Goal: Task Accomplishment & Management: Complete application form

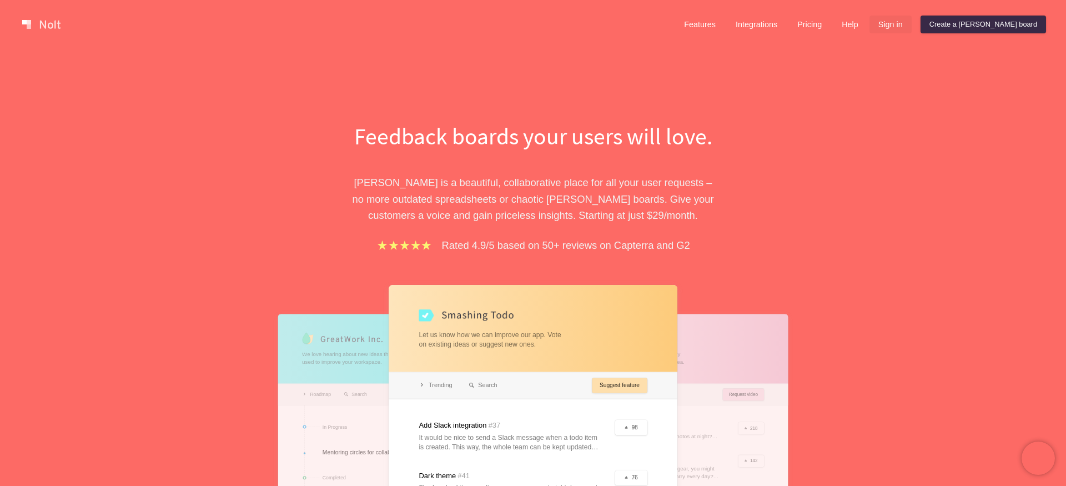
click at [912, 27] on link "Sign in" at bounding box center [891, 25] width 42 height 18
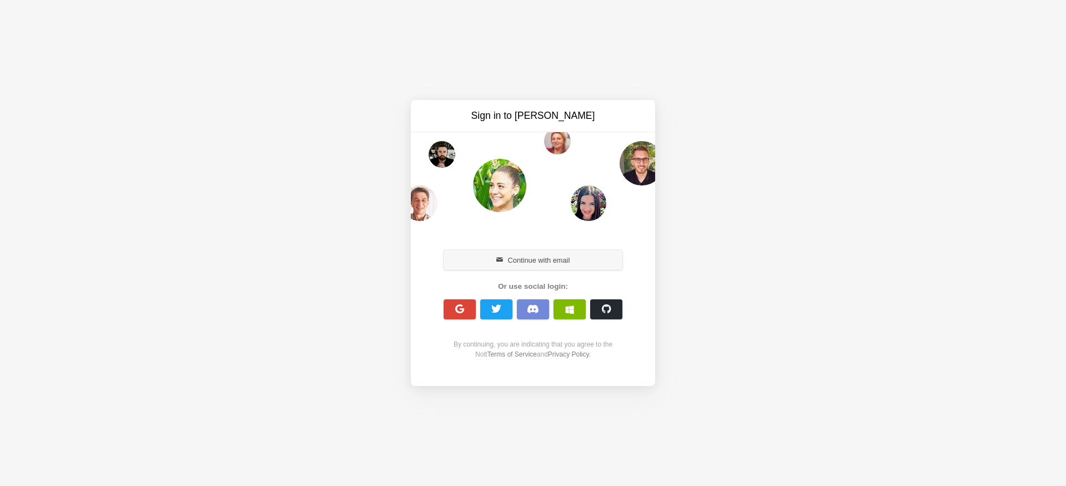
click at [501, 252] on button "Continue with email" at bounding box center [533, 260] width 179 height 20
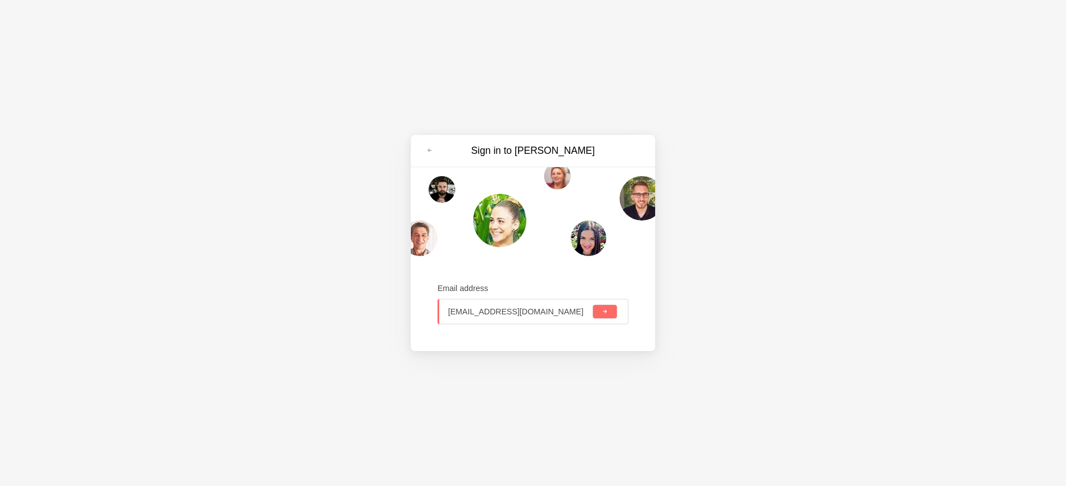
type input "faizagustian68@gmail.com"
click at [605, 311] on span "submit" at bounding box center [605, 312] width 6 height 6
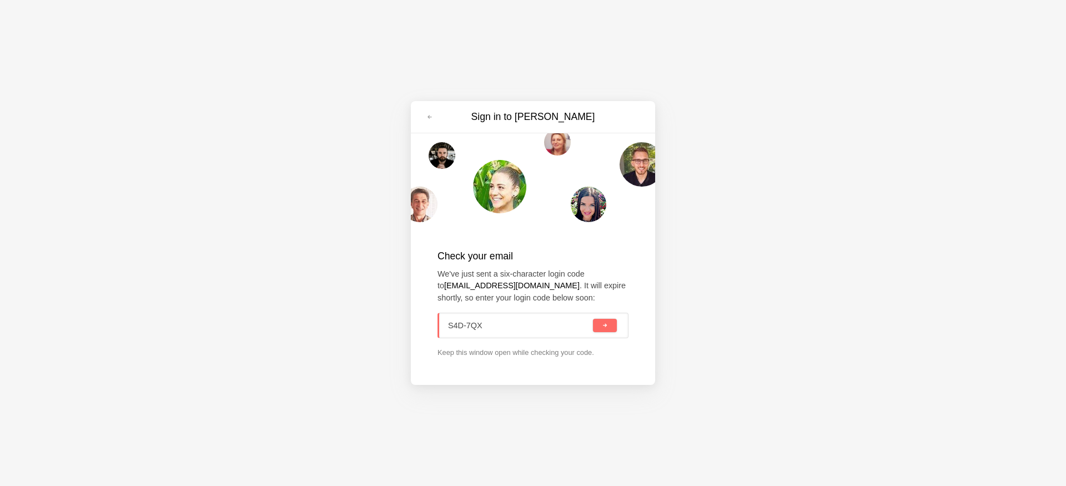
type input "S4D-7QX"
click at [593, 319] on button "submit" at bounding box center [605, 325] width 24 height 13
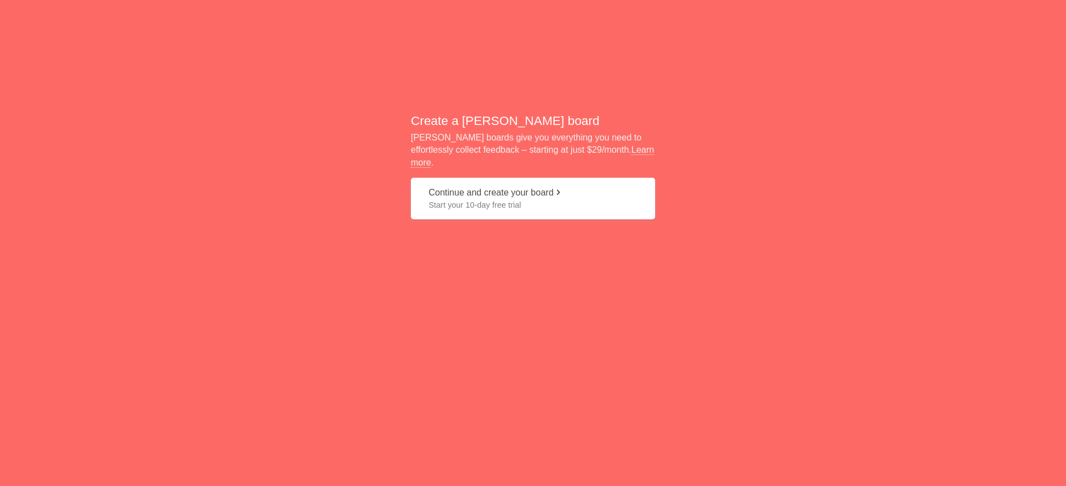
click at [515, 184] on button "Continue and create your board Start your 10-day free trial" at bounding box center [533, 199] width 244 height 42
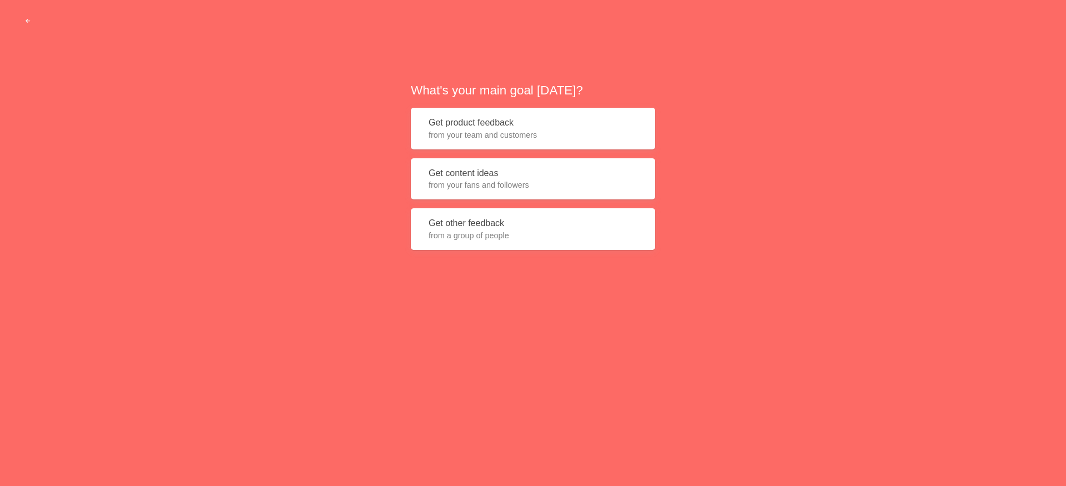
click at [487, 183] on span "from your fans and followers" at bounding box center [533, 184] width 209 height 11
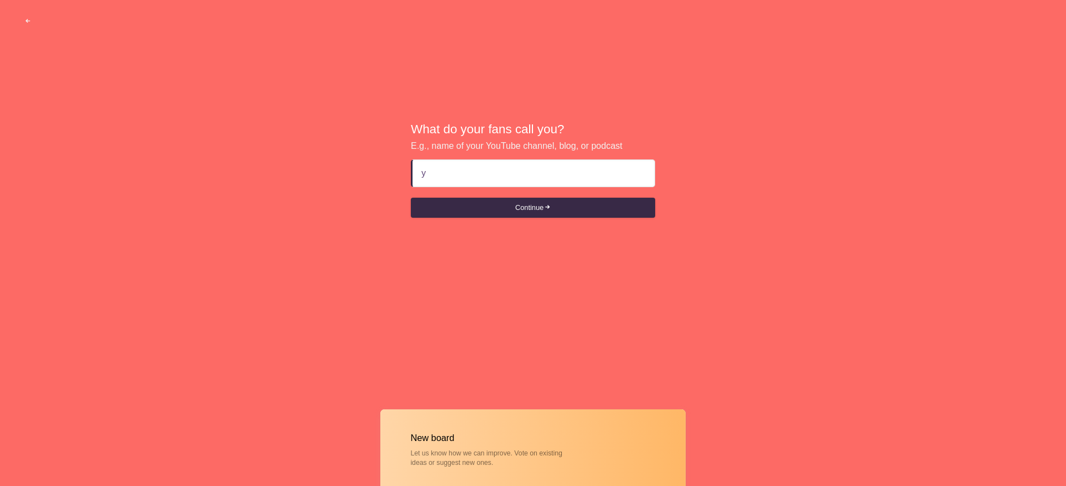
type input "yo"
click at [504, 209] on button "Continue" at bounding box center [533, 208] width 244 height 20
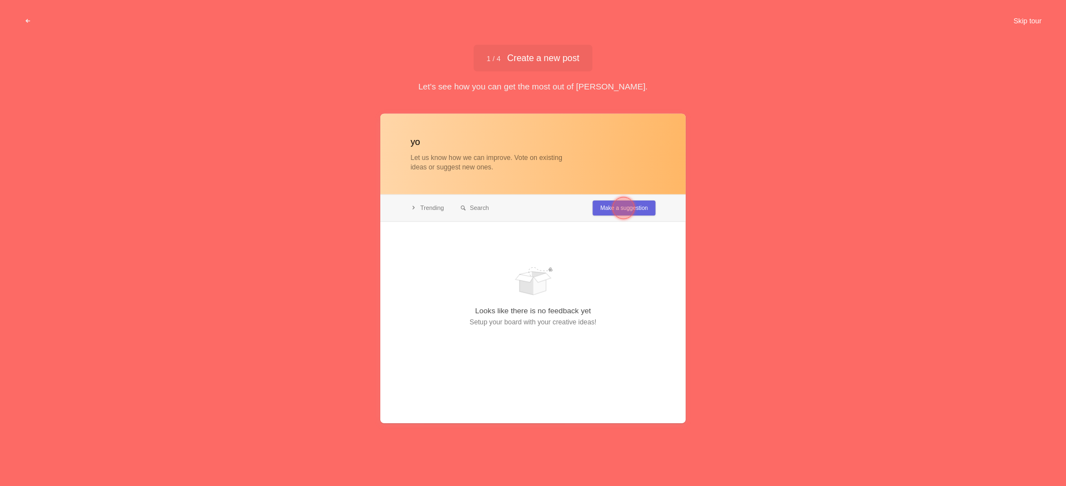
click at [1043, 25] on button "Skip tour" at bounding box center [1027, 21] width 55 height 20
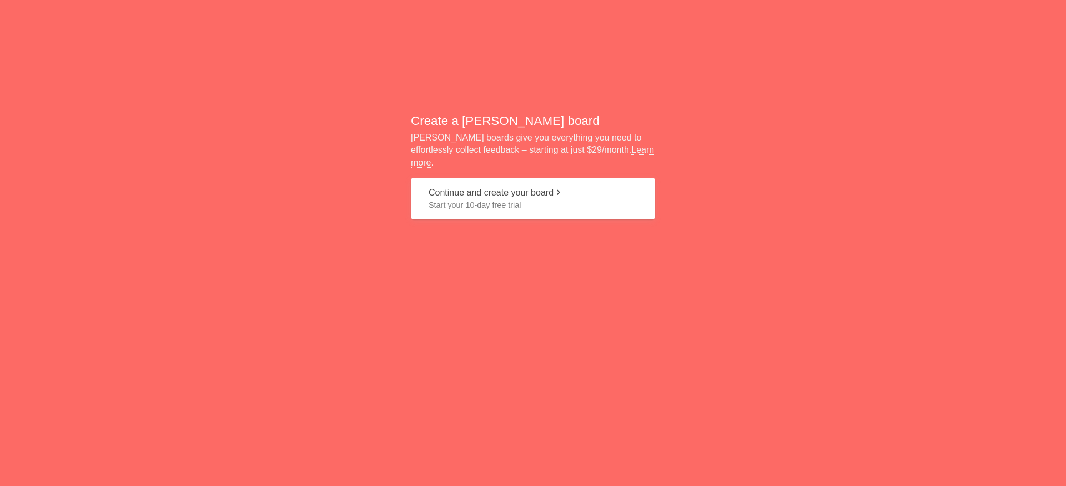
click at [515, 201] on span "Start your 10-day free trial" at bounding box center [533, 204] width 209 height 11
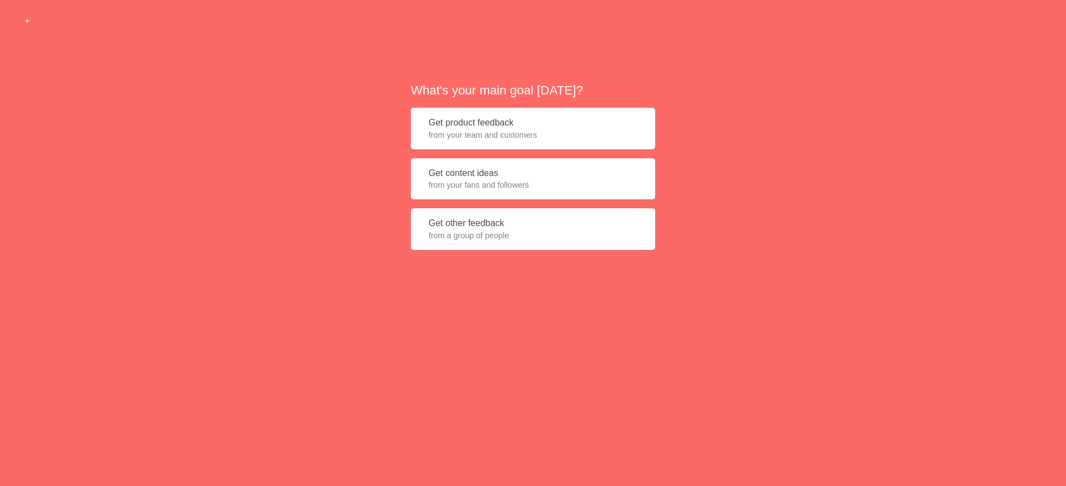
click at [468, 186] on span "from your fans and followers" at bounding box center [533, 184] width 209 height 11
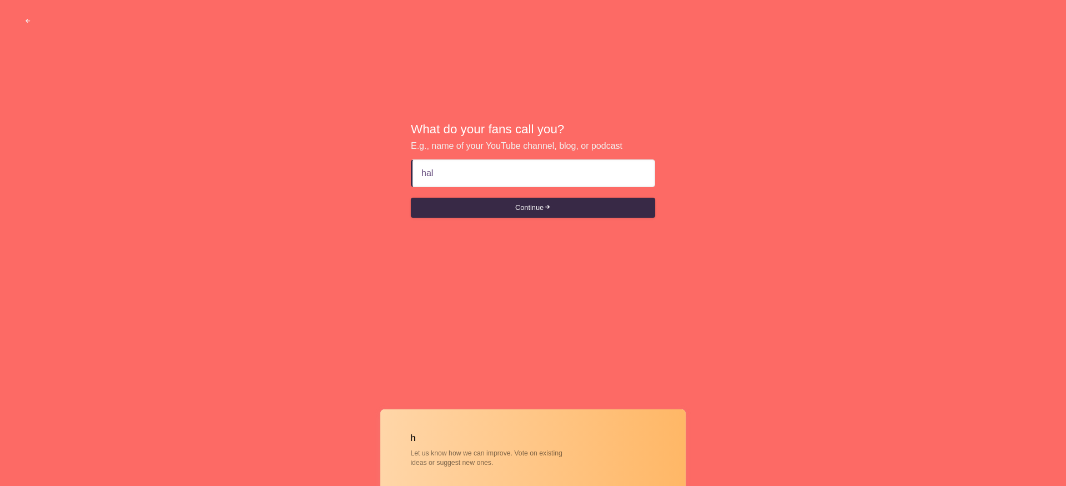
type input "halo"
click at [498, 214] on button "Continue" at bounding box center [533, 208] width 244 height 20
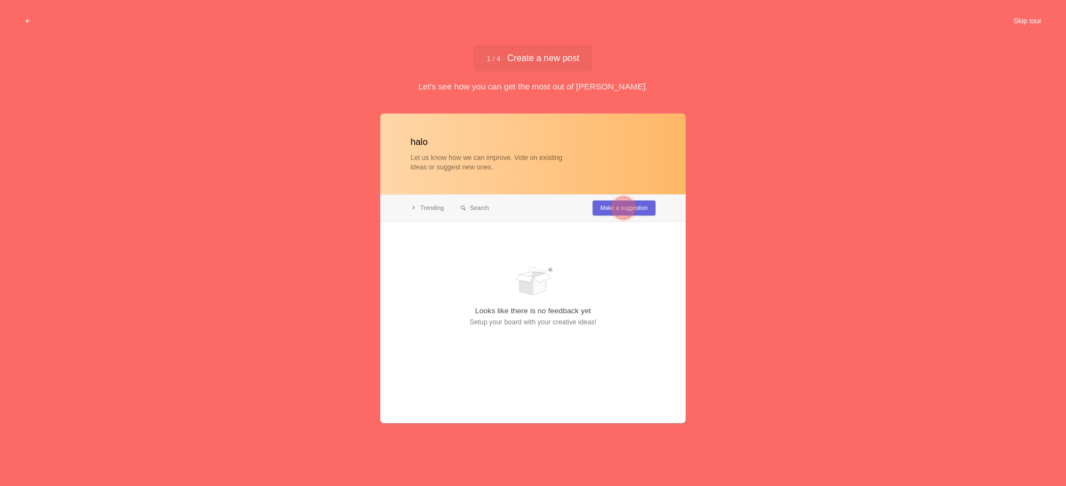
click at [1023, 23] on button "Skip tour" at bounding box center [1027, 21] width 55 height 20
